Goal: Answer question/provide support: Share knowledge or assist other users

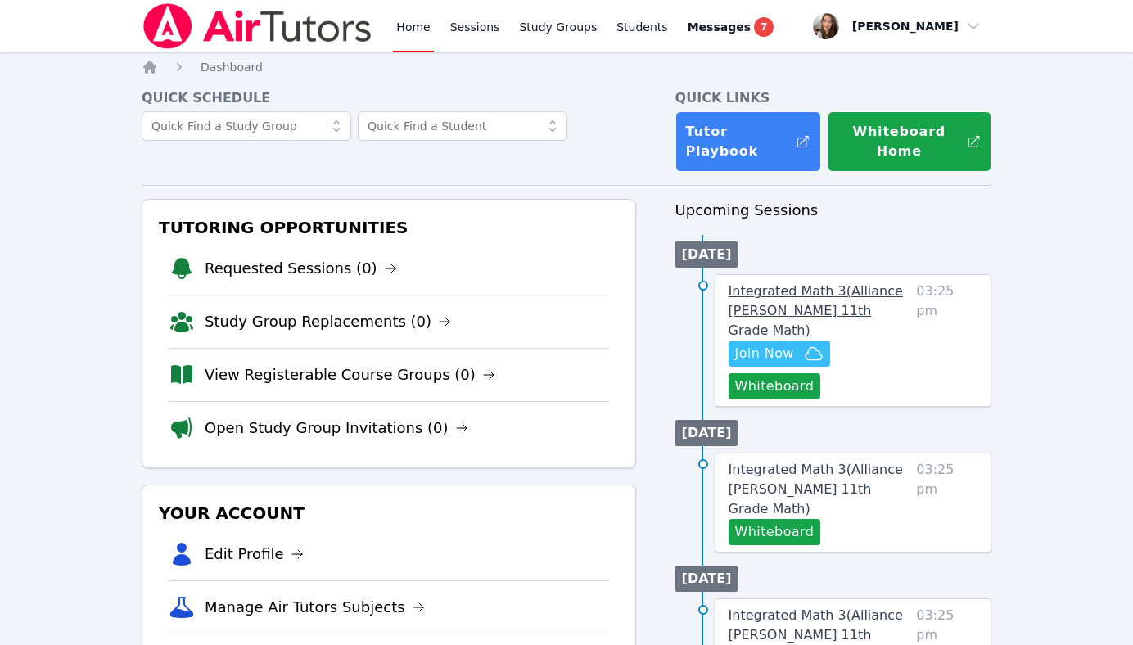
click at [841, 304] on span "Integrated Math 3 ( Alliance McKinzie 11th Grade Math )" at bounding box center [815, 310] width 174 height 55
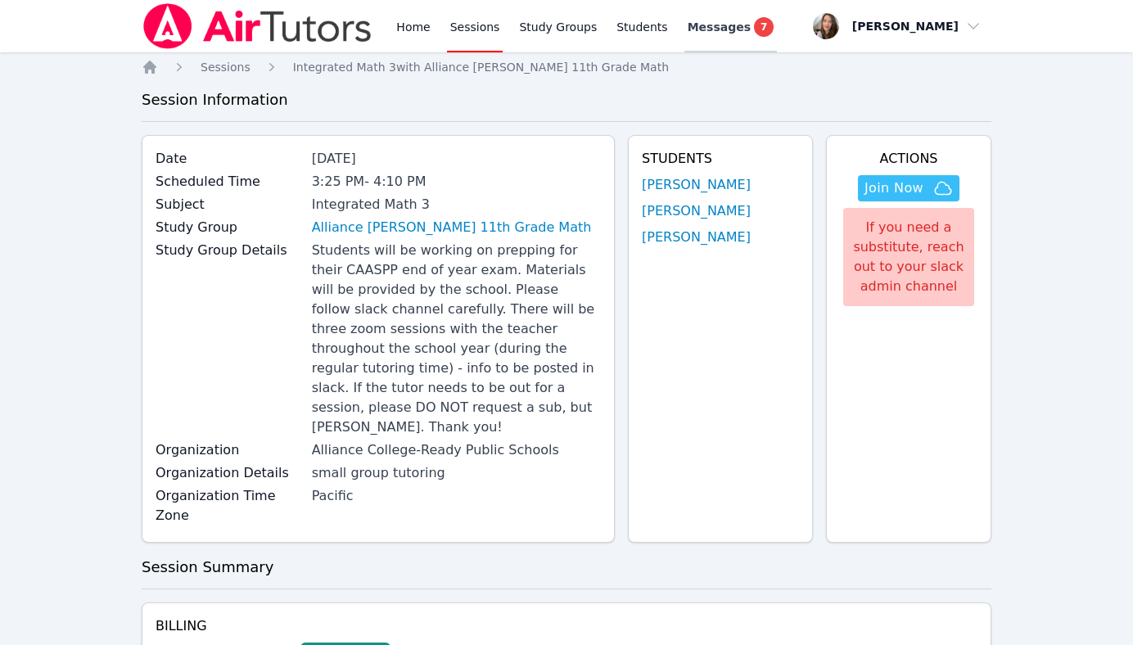
click at [728, 23] on span "Messages" at bounding box center [719, 27] width 63 height 16
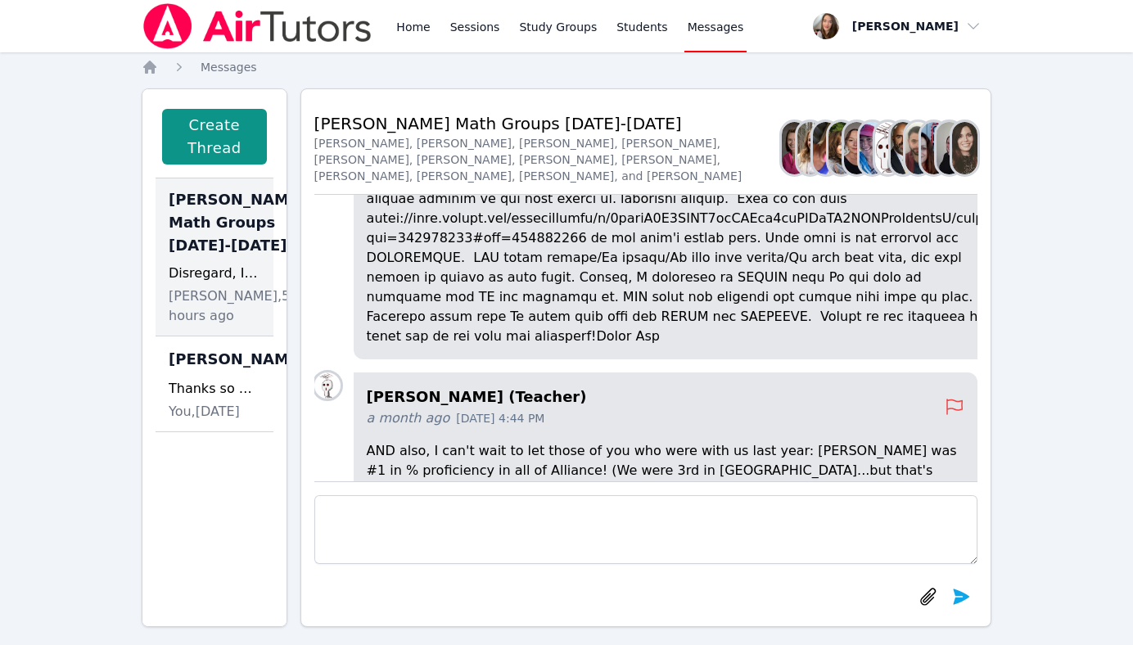
scroll to position [-3246, 0]
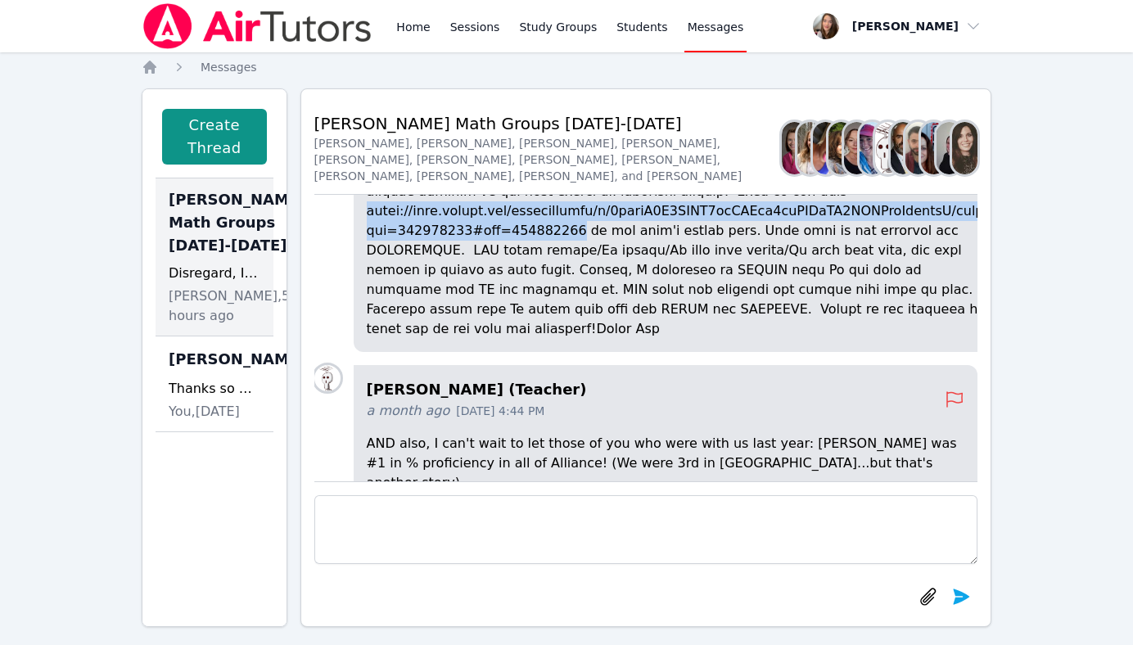
drag, startPoint x: 578, startPoint y: 309, endPoint x: 376, endPoint y: 290, distance: 202.3
click at [376, 290] on div "Joyce Law (Teacher) a month ago Sep 11, 2025 4:38 PM" at bounding box center [679, 134] width 650 height 435
copy p "https://docs.google.com/spreadsheets/d/1xplnO0Q5GOBY4rmLAPik9uwUOCaHH5SXYTjeGrz…"
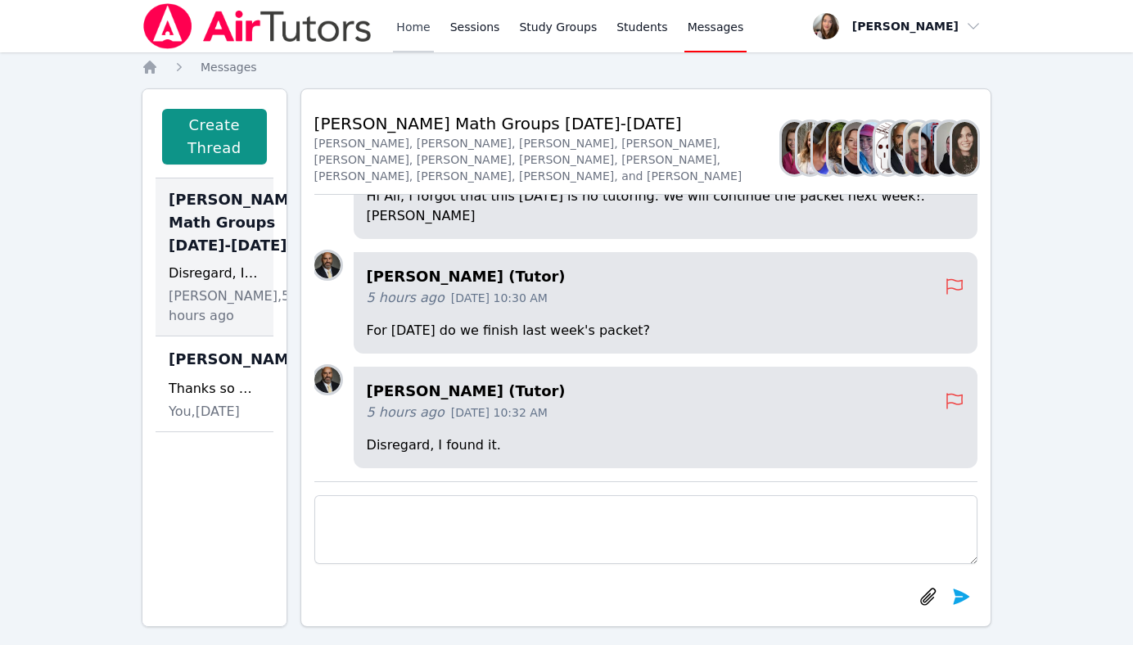
scroll to position [0, 0]
click at [421, 43] on link "Home" at bounding box center [413, 26] width 40 height 52
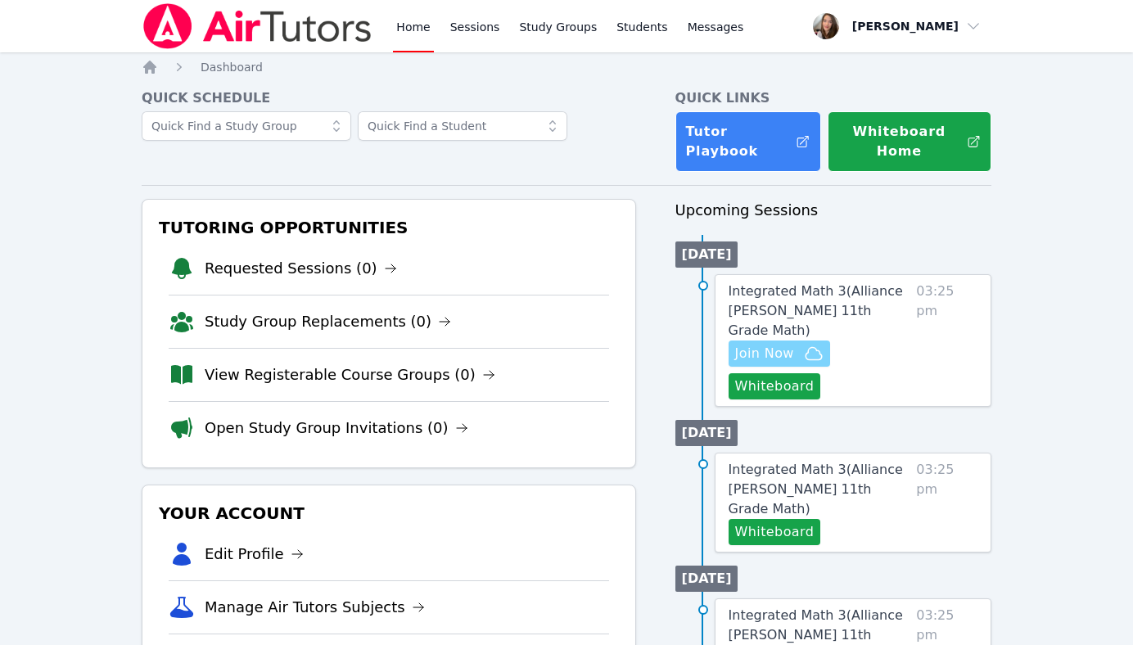
click at [774, 344] on span "Join Now" at bounding box center [764, 354] width 59 height 20
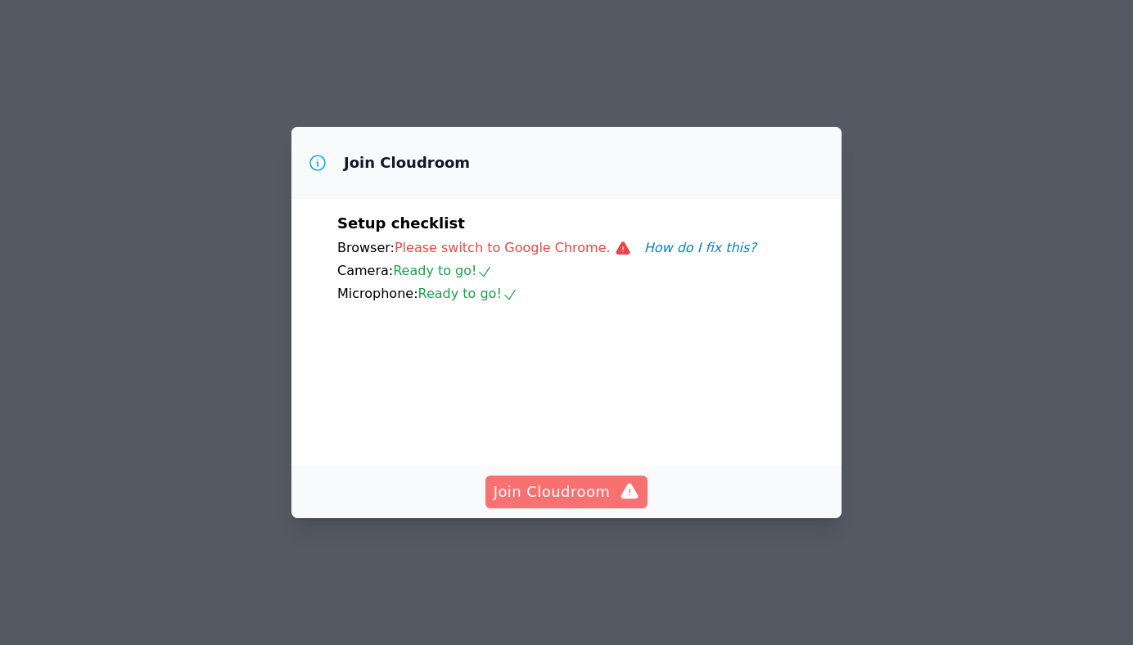
click at [562, 503] on span "Join Cloudroom" at bounding box center [567, 491] width 147 height 23
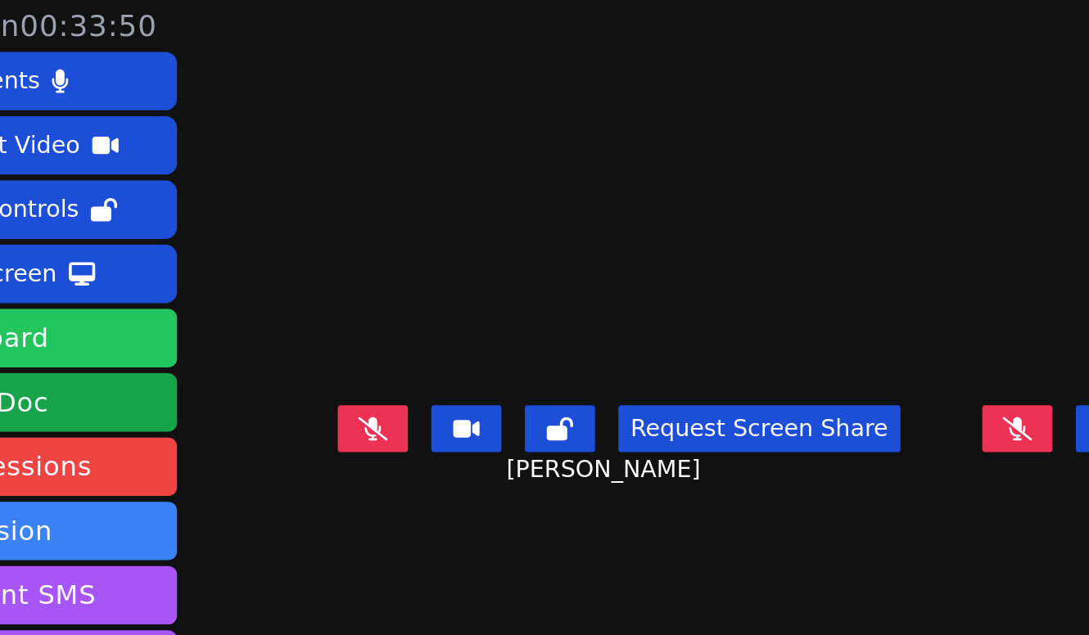
click at [53, 191] on button "Whiteboard" at bounding box center [123, 193] width 232 height 33
click at [96, 187] on button "Whiteboard" at bounding box center [123, 193] width 232 height 33
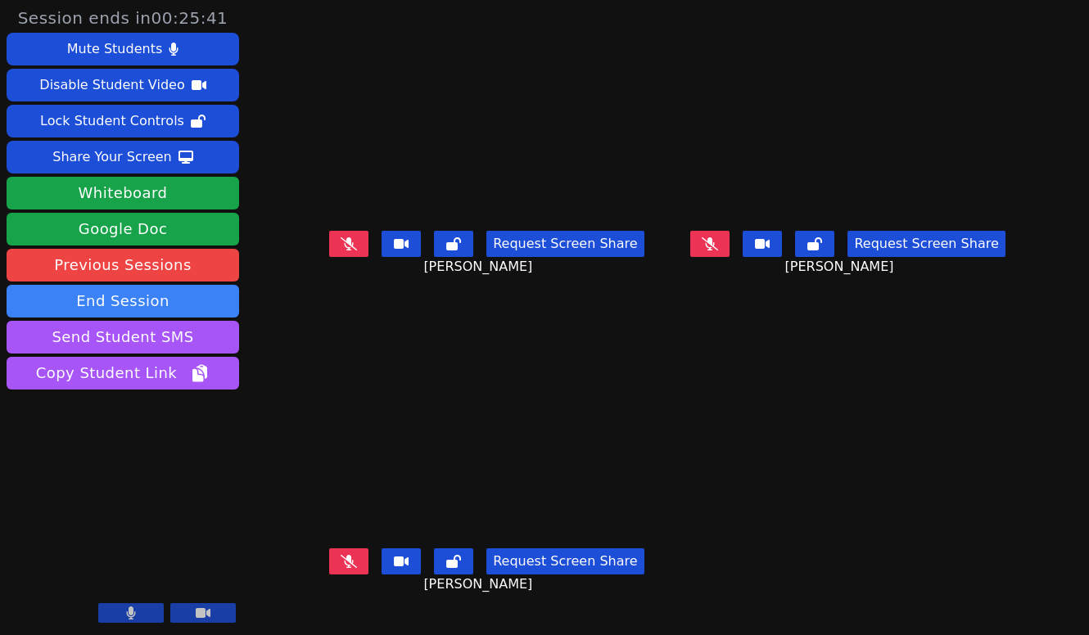
click at [734, 417] on main "Roberto Morales Request Screen Share Roberto Morales Natalie Hermenegildo Reque…" at bounding box center [667, 317] width 709 height 635
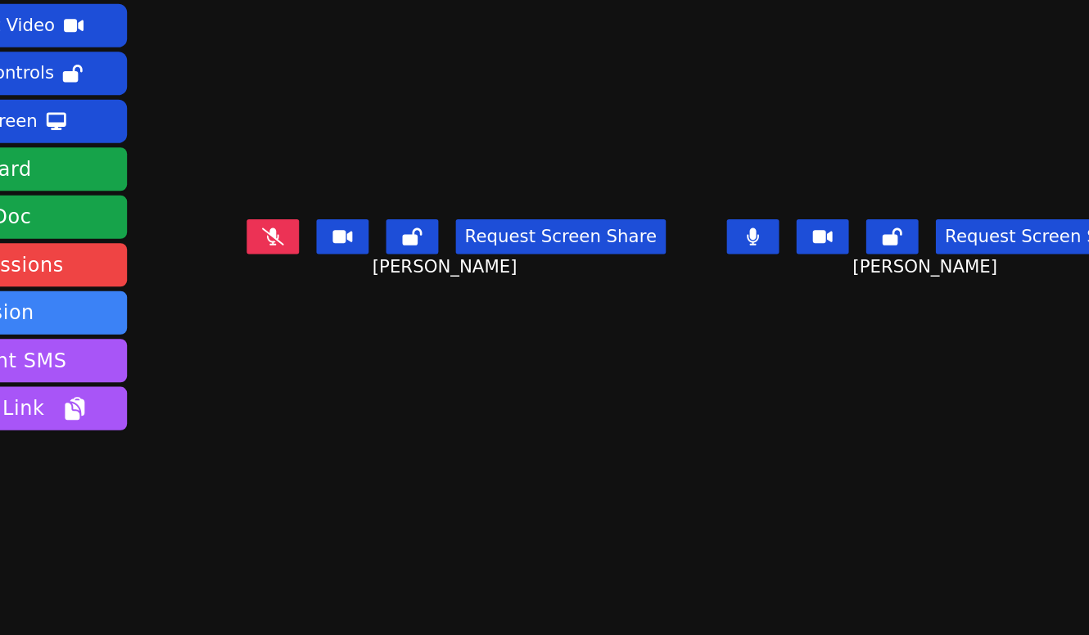
click at [706, 237] on icon at bounding box center [710, 243] width 9 height 13
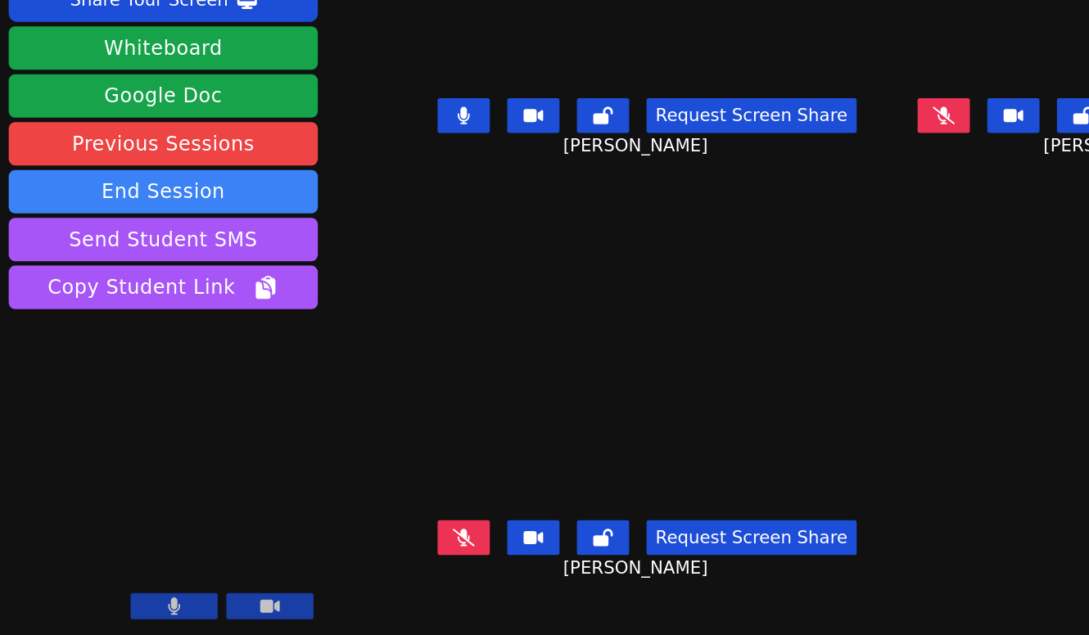
click at [658, 318] on div "Alvaro Carlos Request Screen Share Alvaro Carlos" at bounding box center [487, 477] width 348 height 318
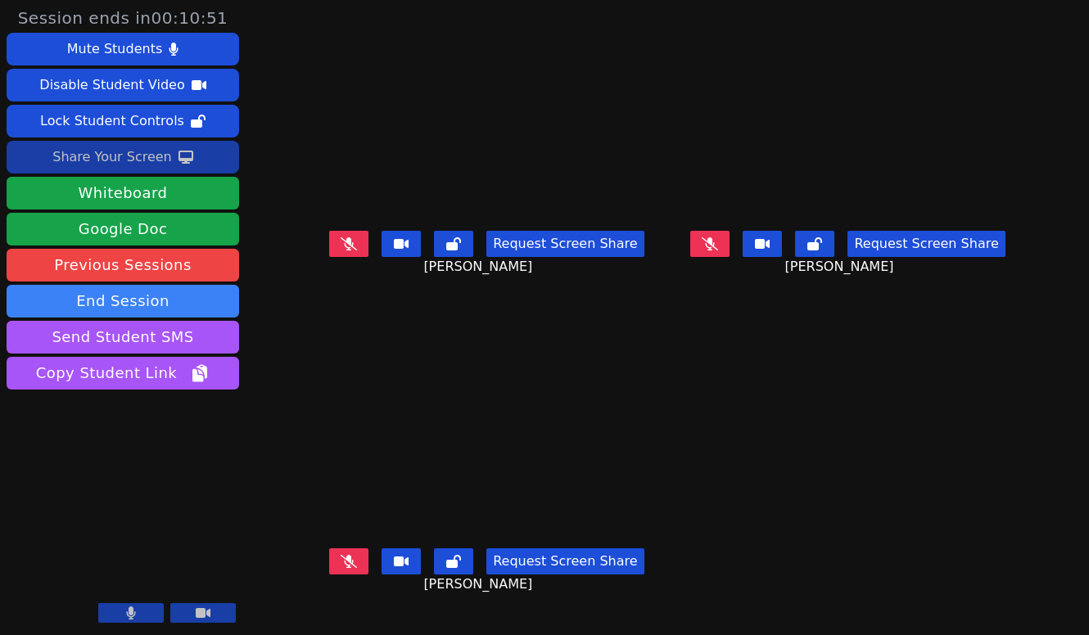
click at [147, 156] on div "Share Your Screen" at bounding box center [111, 157] width 119 height 26
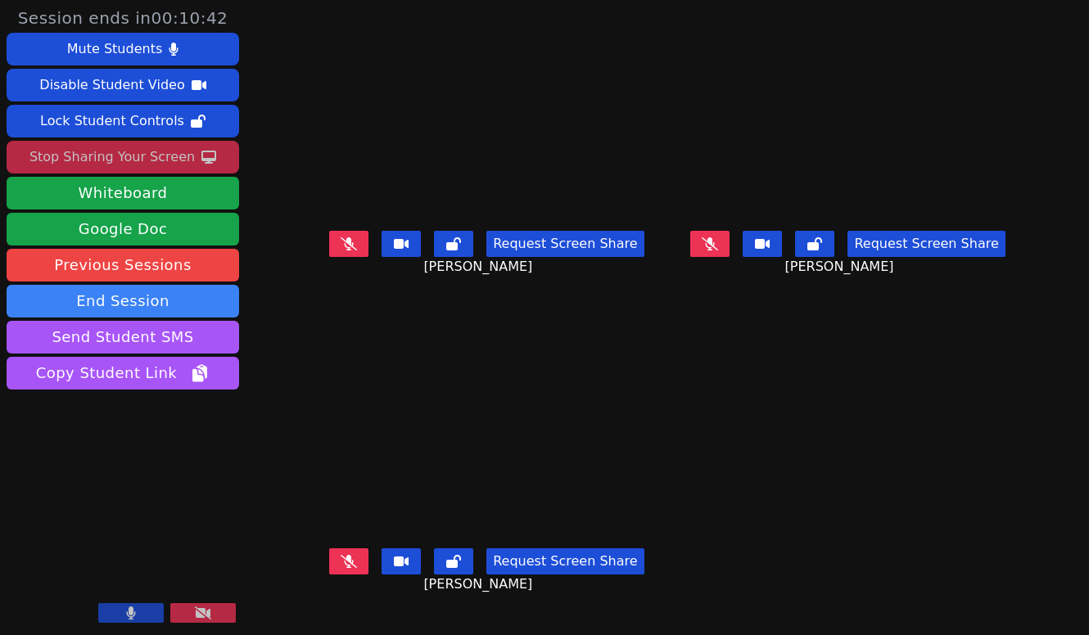
click at [185, 165] on div "Stop Sharing Your Screen" at bounding box center [111, 157] width 165 height 26
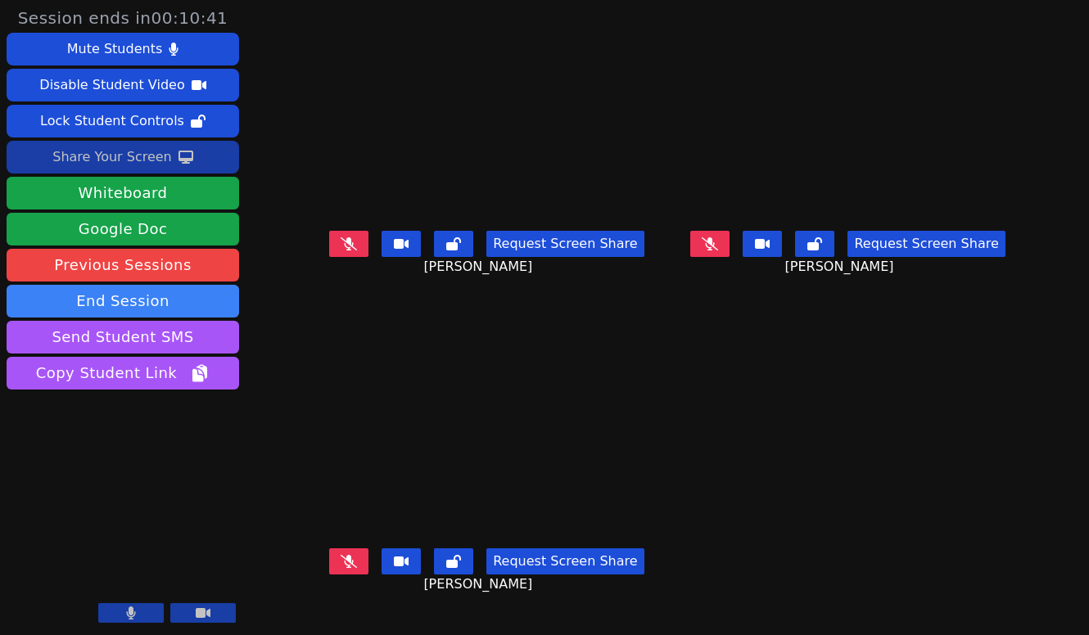
click at [182, 152] on icon at bounding box center [185, 157] width 15 height 13
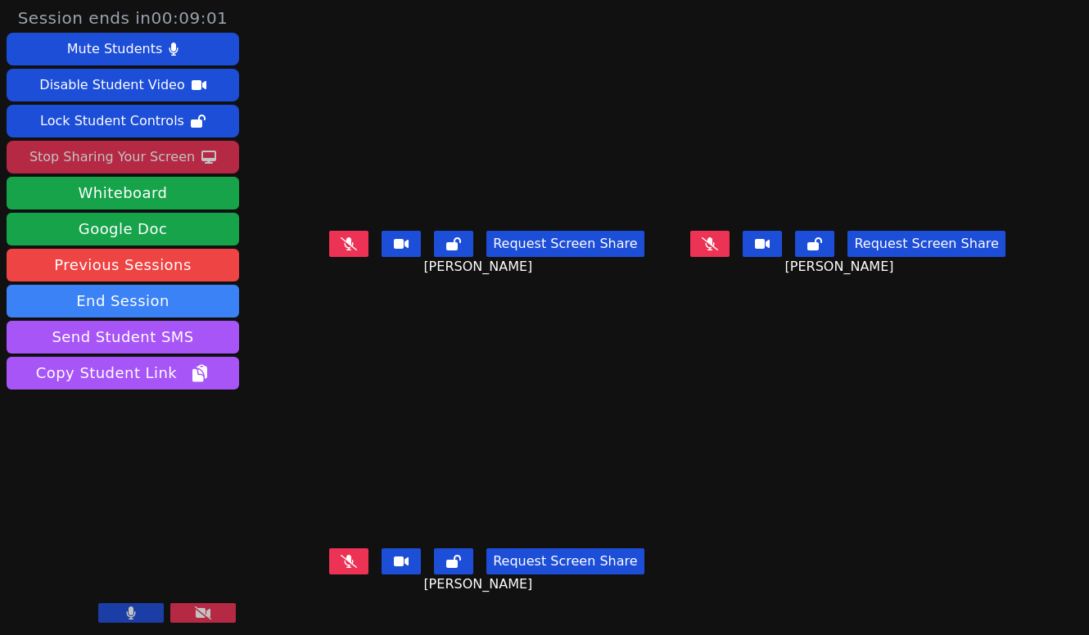
click at [156, 156] on div "Stop Sharing Your Screen" at bounding box center [111, 157] width 165 height 26
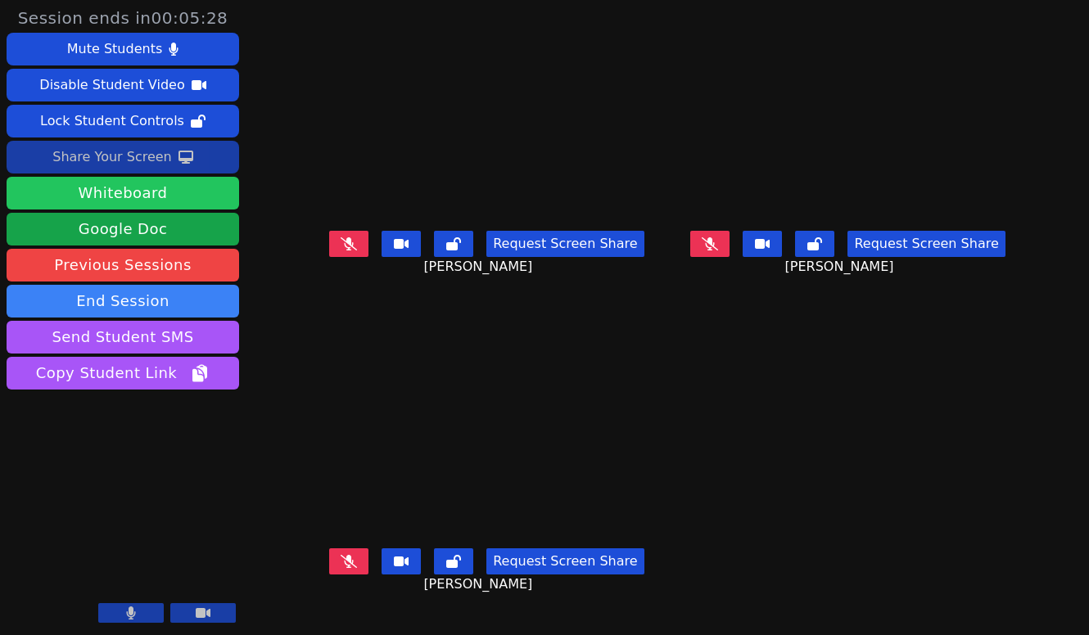
click at [205, 196] on button "Whiteboard" at bounding box center [123, 193] width 232 height 33
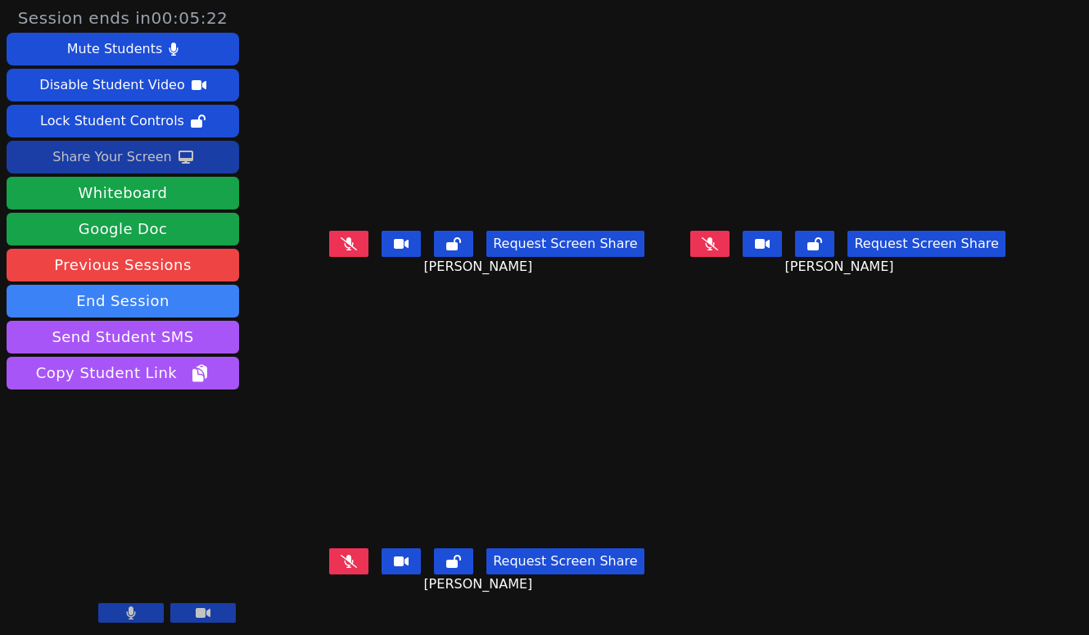
click at [154, 152] on div "Share Your Screen" at bounding box center [111, 157] width 119 height 26
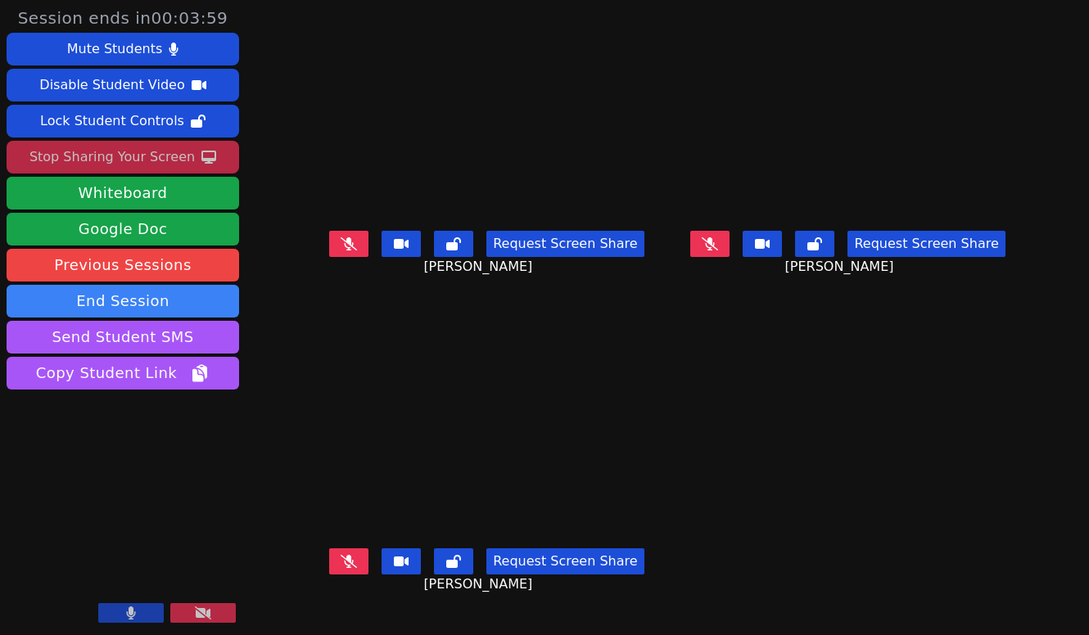
click at [183, 156] on div "Stop Sharing Your Screen" at bounding box center [111, 157] width 165 height 26
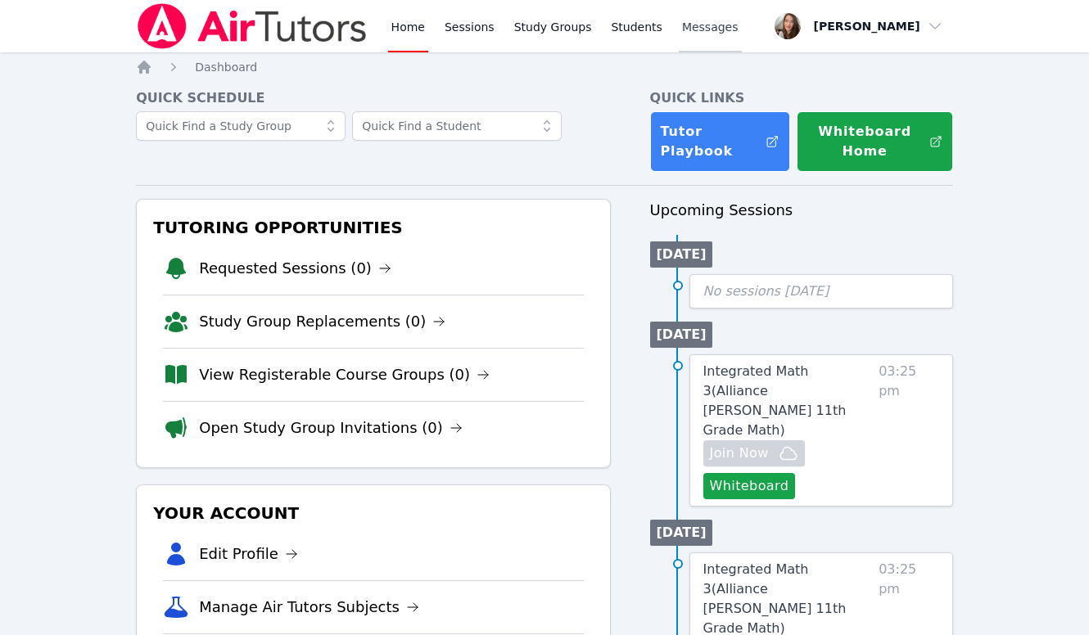
click at [698, 40] on link "Messages" at bounding box center [710, 26] width 63 height 52
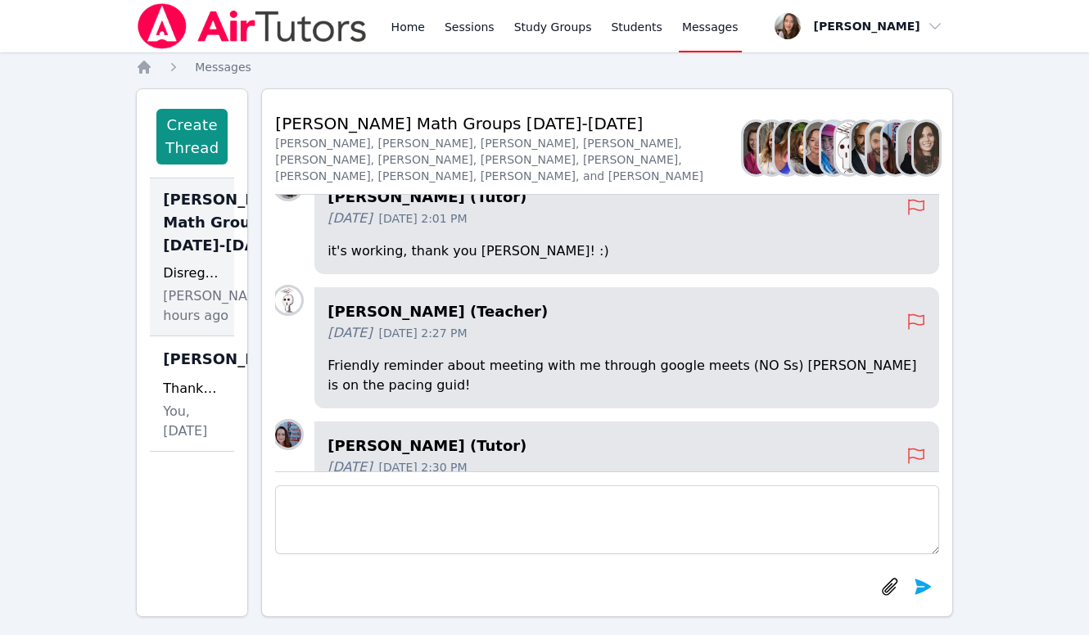
scroll to position [-1261, 0]
